Goal: Check status: Check status

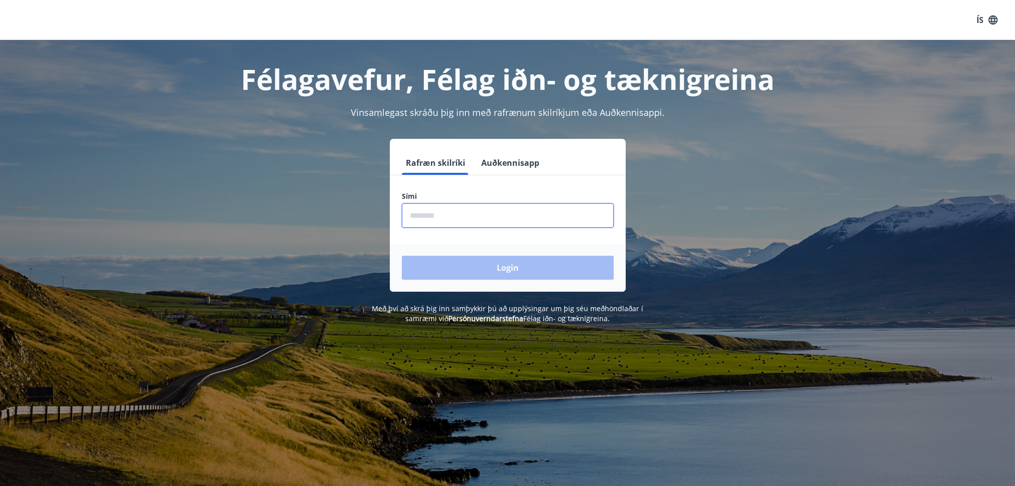
click at [452, 218] on input "phone" at bounding box center [508, 215] width 212 height 24
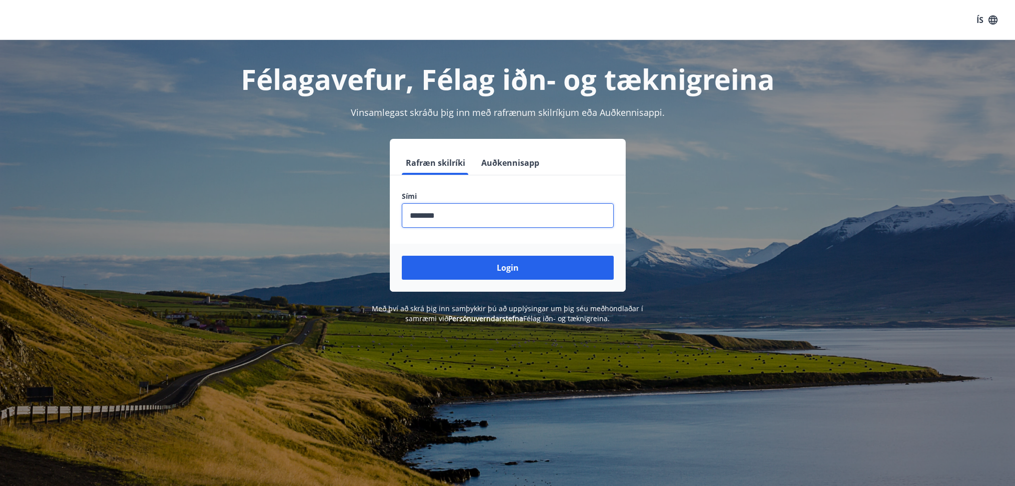
type input "********"
click at [402, 256] on button "Login" at bounding box center [508, 268] width 212 height 24
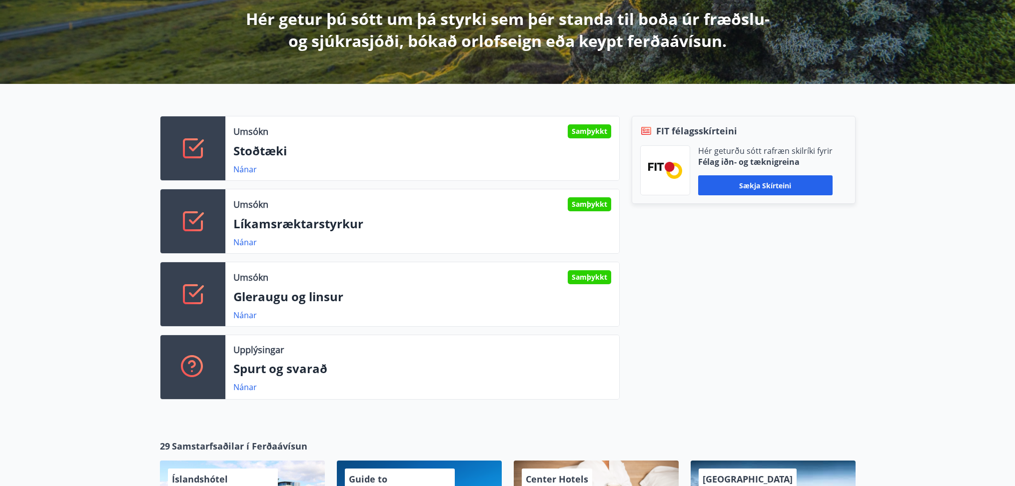
scroll to position [204, 0]
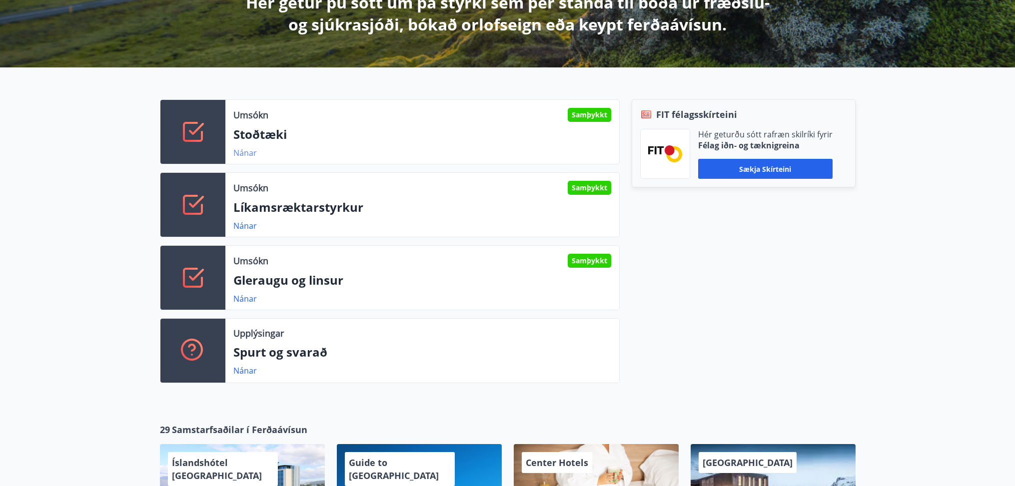
click at [240, 151] on link "Nánar" at bounding box center [244, 152] width 23 height 11
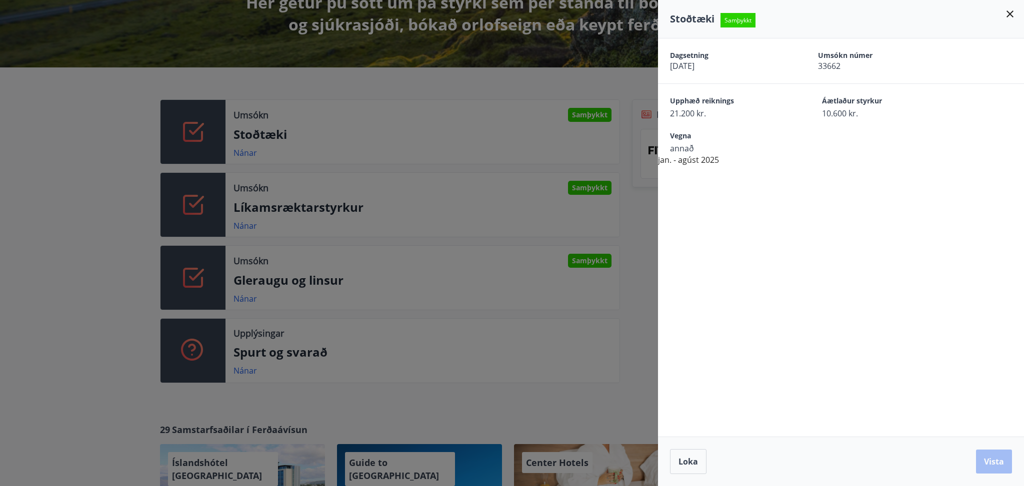
click at [469, 188] on div at bounding box center [512, 243] width 1024 height 486
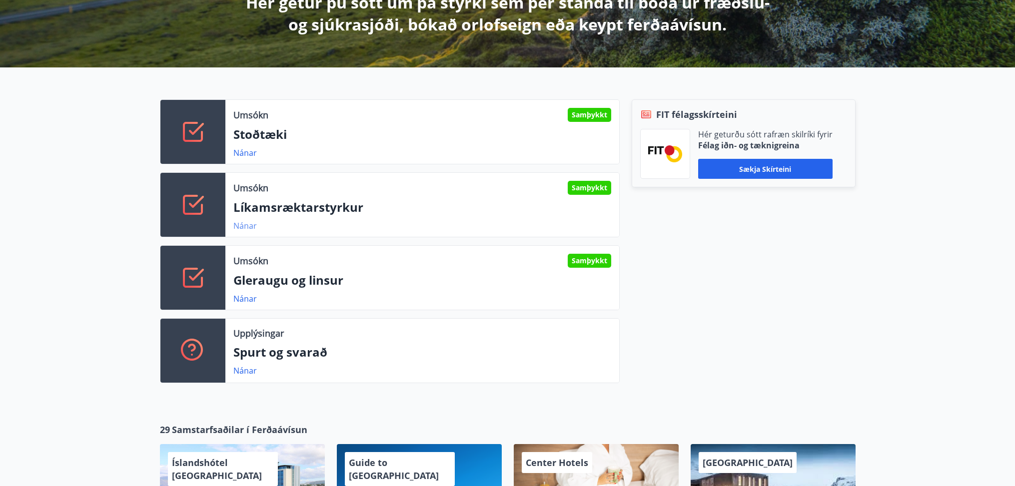
click at [248, 226] on link "Nánar" at bounding box center [244, 225] width 23 height 11
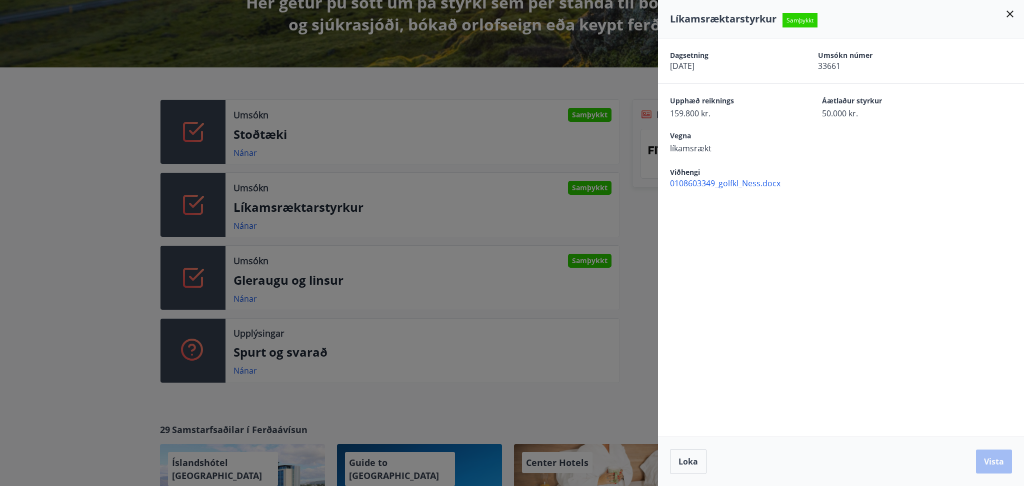
click at [419, 277] on div at bounding box center [512, 243] width 1024 height 486
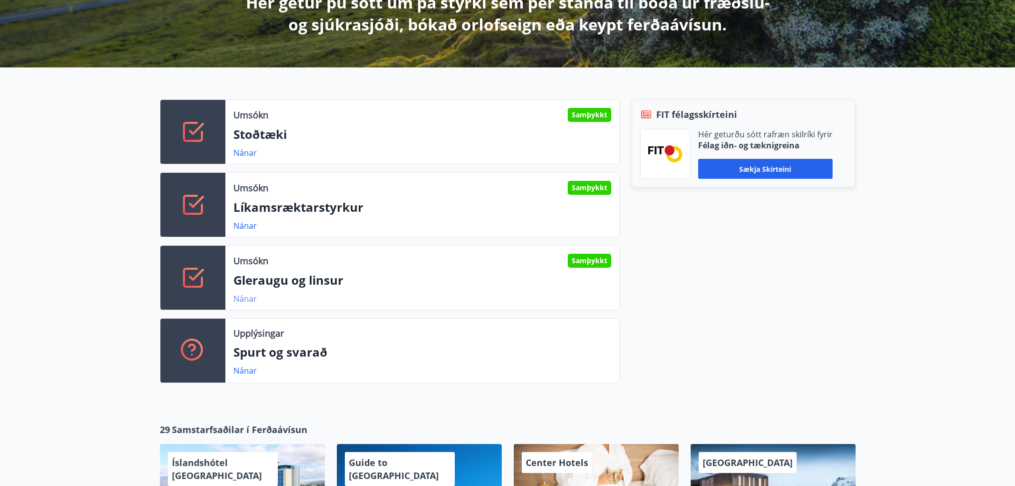
click at [241, 300] on link "Nánar" at bounding box center [244, 298] width 23 height 11
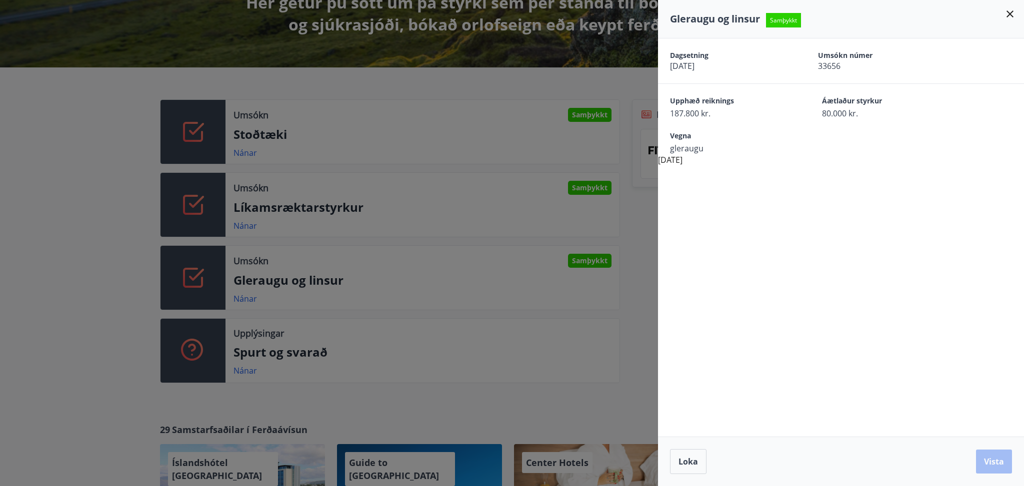
click at [245, 152] on div at bounding box center [512, 243] width 1024 height 486
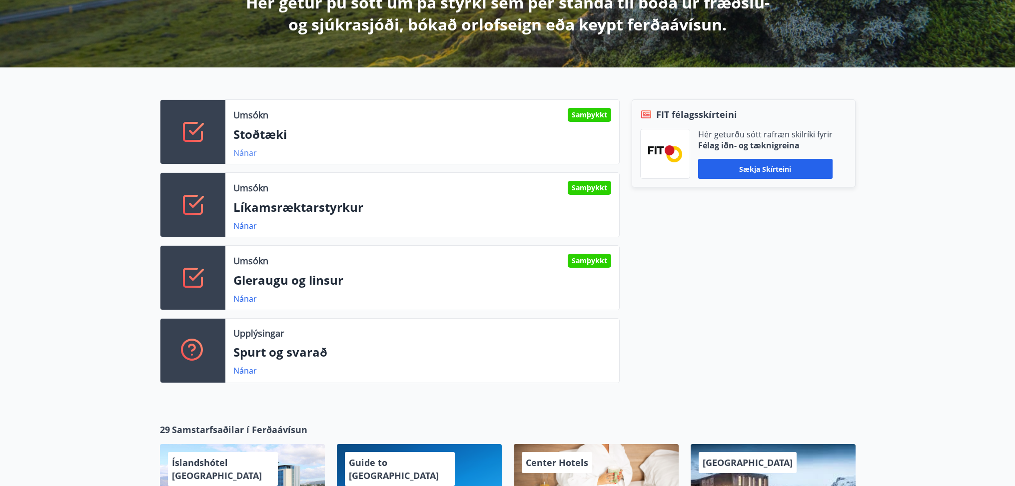
click at [245, 151] on link "Nánar" at bounding box center [244, 152] width 23 height 11
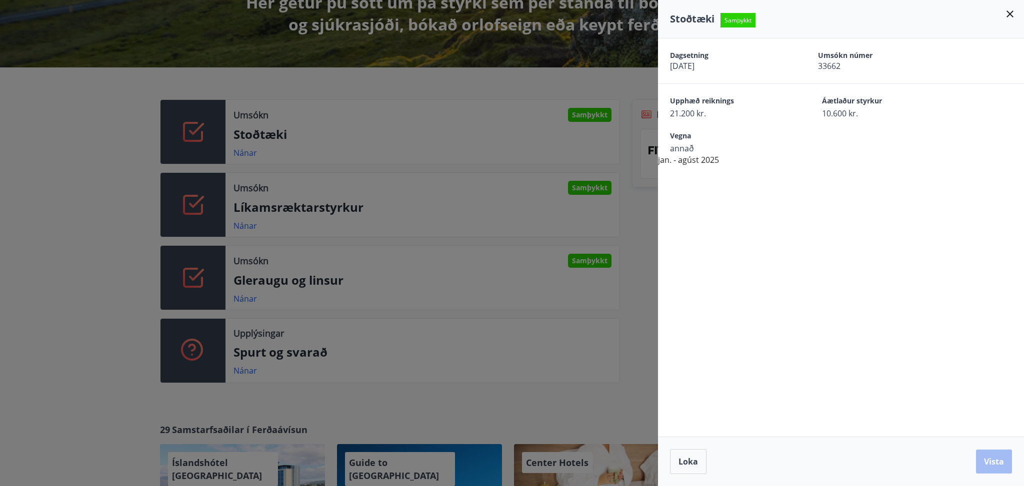
click at [731, 238] on div "Dagsetning [DATE] Umsókn númer 33662 Upphæð reiknings 21.200 kr. Áætlaður styrk…" at bounding box center [841, 237] width 366 height 398
click at [755, 304] on div "Dagsetning [DATE] Umsókn númer 33662 Upphæð reiknings 21.200 kr. Áætlaður styrk…" at bounding box center [841, 237] width 366 height 398
click at [242, 369] on div at bounding box center [512, 243] width 1024 height 486
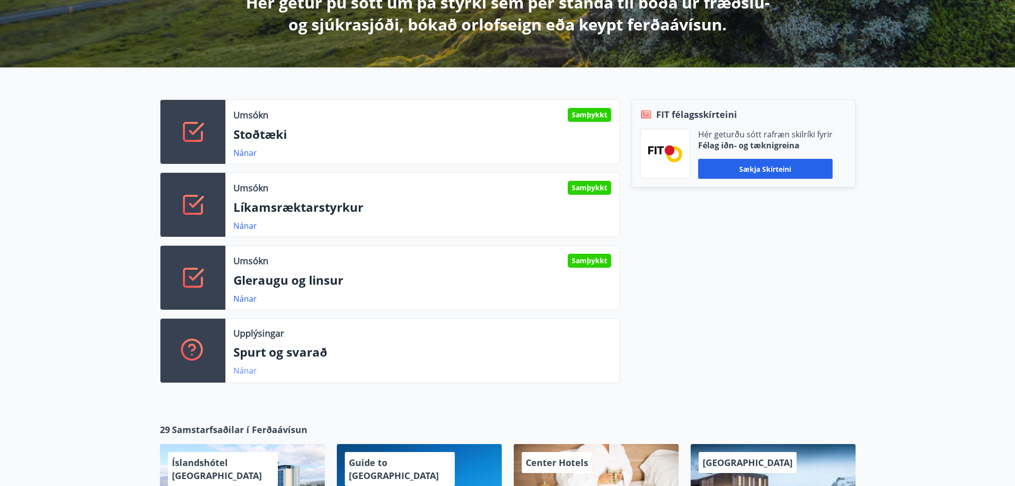
click at [242, 367] on link "Nánar" at bounding box center [244, 370] width 23 height 11
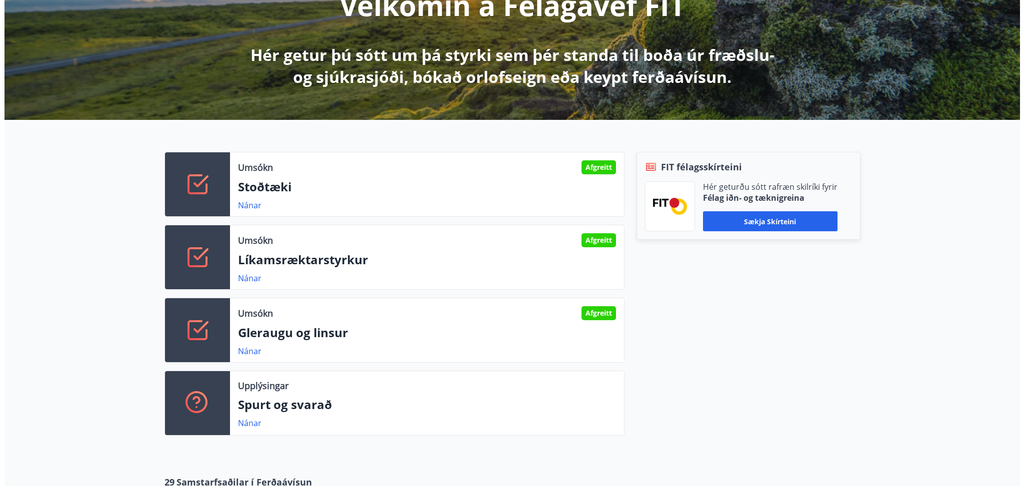
scroll to position [153, 0]
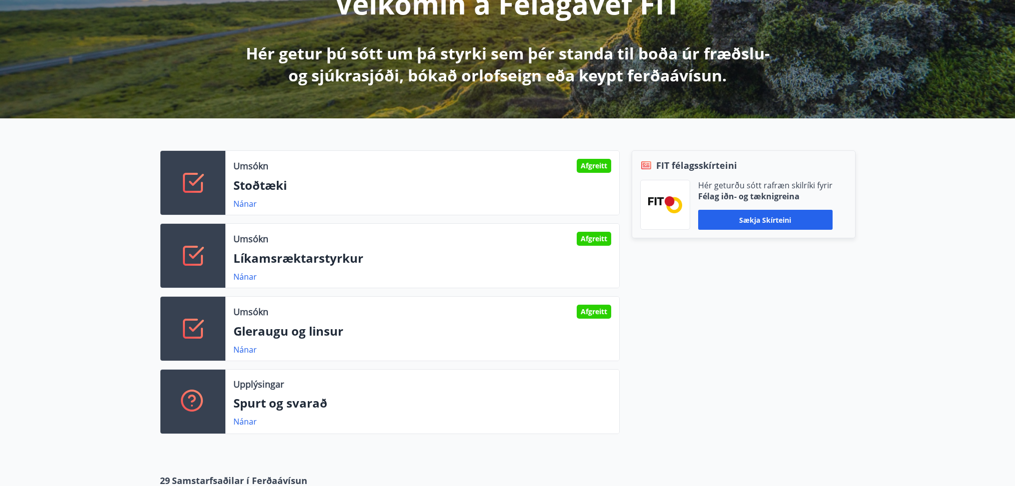
click at [588, 237] on div "Afgreitt" at bounding box center [594, 239] width 34 height 14
click at [246, 276] on link "Nánar" at bounding box center [244, 276] width 23 height 11
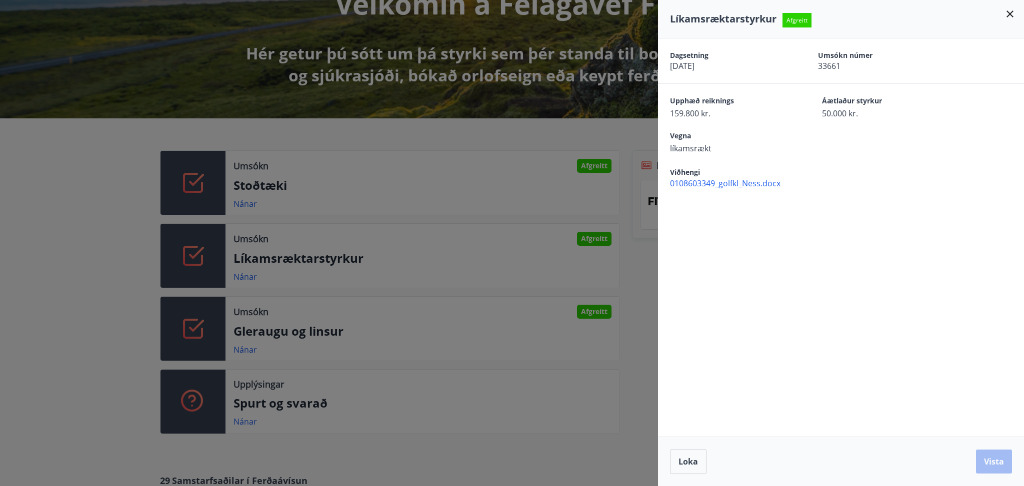
click at [945, 322] on div "Dagsetning [DATE] Umsókn númer 33661 Upphæð reiknings 159.800 kr. Áætlaður styr…" at bounding box center [841, 237] width 366 height 398
click at [715, 181] on span "0108603349_golfkl_Ness.docx" at bounding box center [847, 183] width 354 height 11
click at [801, 344] on div "Dagsetning [DATE] Umsókn númer 33661 Upphæð reiknings 159.800 kr. Áætlaður styr…" at bounding box center [841, 237] width 366 height 398
